Goal: Information Seeking & Learning: Learn about a topic

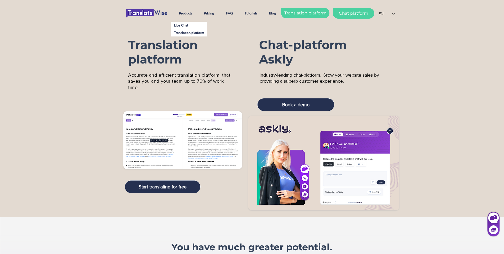
click at [232, 38] on h1 "Translation platform" at bounding box center [181, 52] width 107 height 29
click at [213, 17] on p "Pricing" at bounding box center [208, 13] width 15 height 13
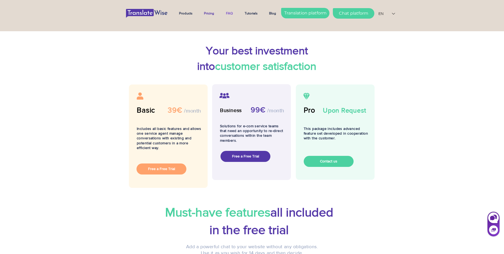
click at [228, 14] on p "FAQ" at bounding box center [229, 13] width 12 height 13
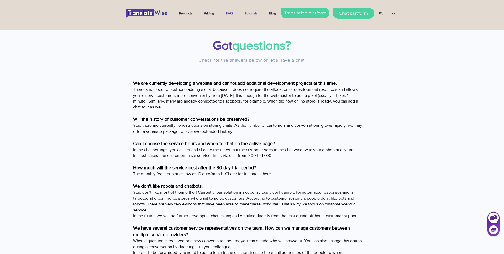
click at [244, 14] on p "Tutorials" at bounding box center [251, 13] width 18 height 13
